Goal: Task Accomplishment & Management: Manage account settings

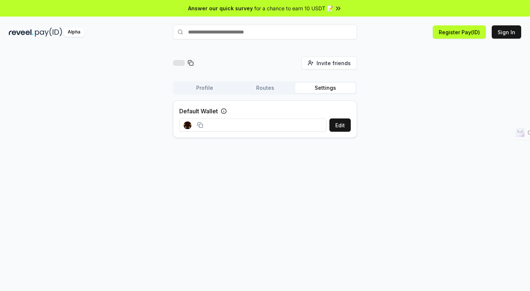
drag, startPoint x: 364, startPoint y: 199, endPoint x: 316, endPoint y: 150, distance: 68.7
click at [364, 198] on div "Invite friends Invite Profile Routes Settings Default Wallet Edit" at bounding box center [265, 177] width 530 height 270
click at [234, 124] on input at bounding box center [252, 124] width 147 height 13
click at [188, 125] on rect at bounding box center [188, 125] width 1 height 1
click at [197, 127] on icon at bounding box center [200, 125] width 6 height 6
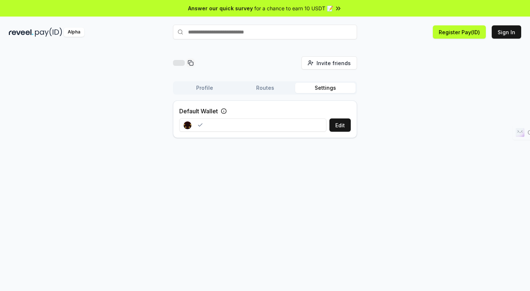
click at [199, 127] on icon at bounding box center [200, 125] width 6 height 6
click at [350, 125] on button "Edit" at bounding box center [339, 124] width 21 height 13
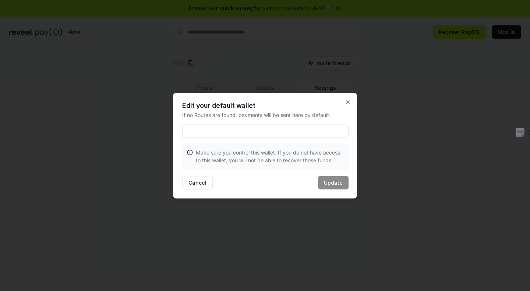
click at [309, 127] on input at bounding box center [265, 130] width 166 height 13
click at [347, 99] on icon "button" at bounding box center [348, 102] width 6 height 6
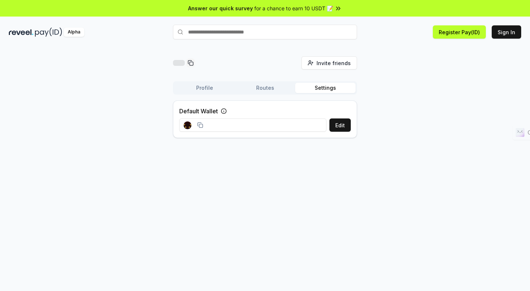
click at [294, 33] on input "text" at bounding box center [265, 32] width 184 height 15
click at [336, 61] on span "Invite friends" at bounding box center [333, 63] width 34 height 8
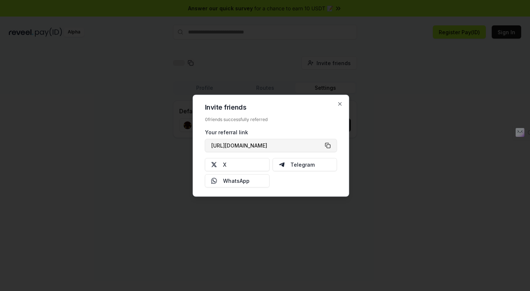
click at [240, 144] on span "[URL][DOMAIN_NAME]" at bounding box center [239, 146] width 56 height 8
click at [341, 101] on icon "button" at bounding box center [340, 104] width 6 height 6
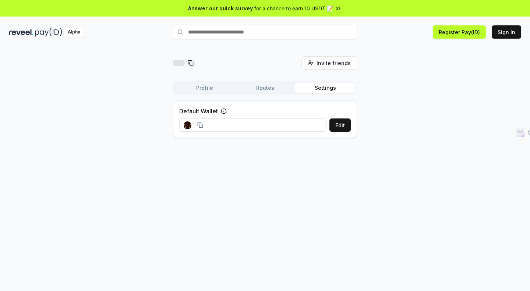
drag, startPoint x: 459, startPoint y: 161, endPoint x: 336, endPoint y: 149, distance: 124.2
click at [459, 161] on div "Invite friends Invite Profile Routes Settings Default Wallet Edit" at bounding box center [265, 177] width 530 height 270
click at [280, 125] on input at bounding box center [252, 124] width 147 height 13
click at [227, 126] on input at bounding box center [252, 124] width 147 height 13
click at [332, 125] on button "Edit" at bounding box center [339, 124] width 21 height 13
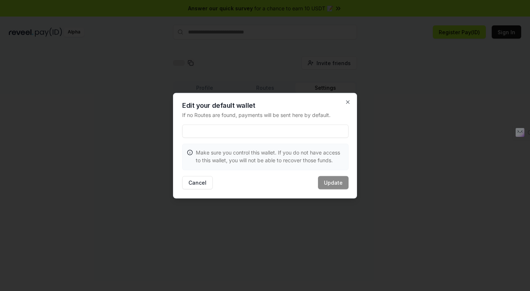
click at [283, 138] on div "Edit your default wallet If no Routes are found, payments will be sent here by …" at bounding box center [265, 146] width 184 height 106
click at [283, 134] on input at bounding box center [265, 130] width 166 height 13
paste input "**********"
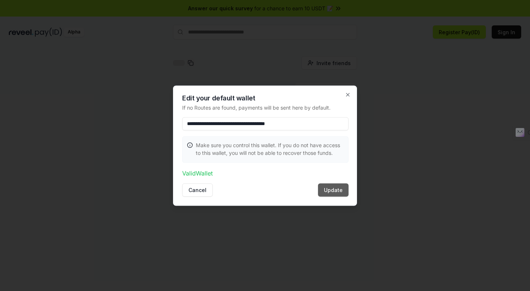
type input "**********"
click at [332, 186] on button "Update" at bounding box center [333, 189] width 31 height 13
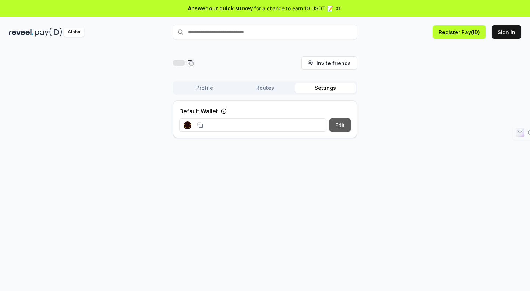
click at [345, 127] on button "Edit" at bounding box center [339, 124] width 21 height 13
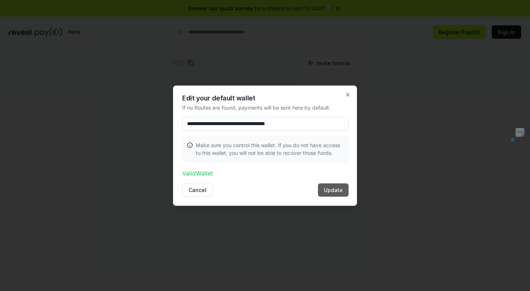
click at [325, 191] on button "Update" at bounding box center [333, 189] width 31 height 13
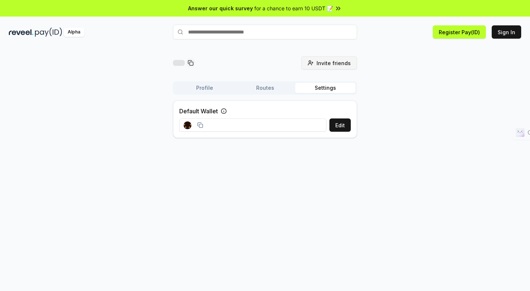
click at [327, 67] on button "Invite friends Invite" at bounding box center [329, 62] width 56 height 13
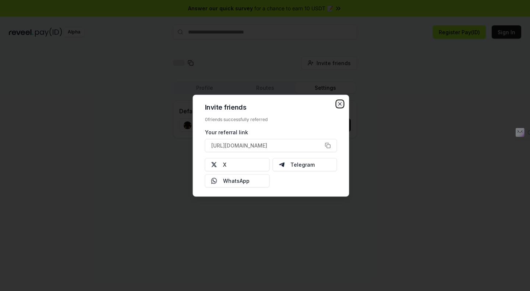
click at [341, 105] on icon "button" at bounding box center [340, 104] width 6 height 6
